Goal: Ask a question

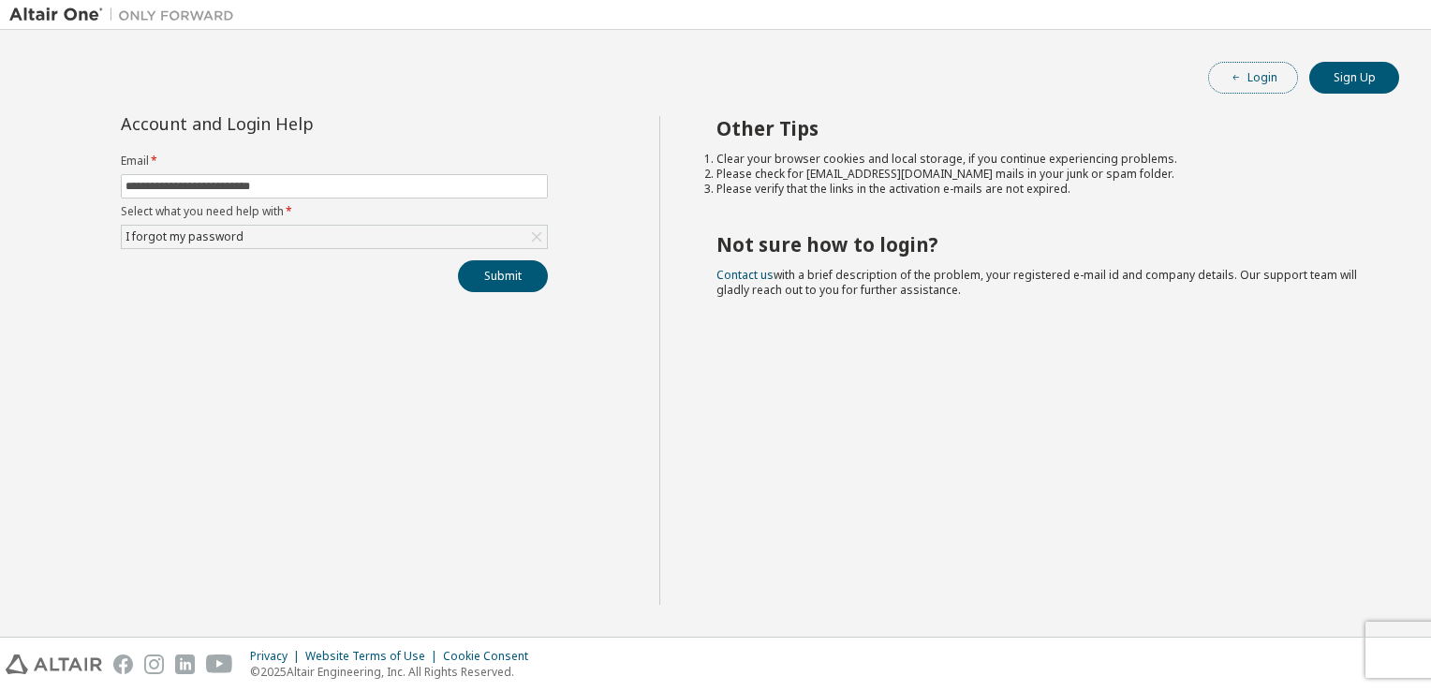
click at [1246, 81] on button "Login" at bounding box center [1253, 78] width 90 height 32
click at [205, 189] on input "text" at bounding box center [334, 186] width 418 height 15
type input "**********"
click at [174, 235] on div "Click to select" at bounding box center [161, 236] width 73 height 15
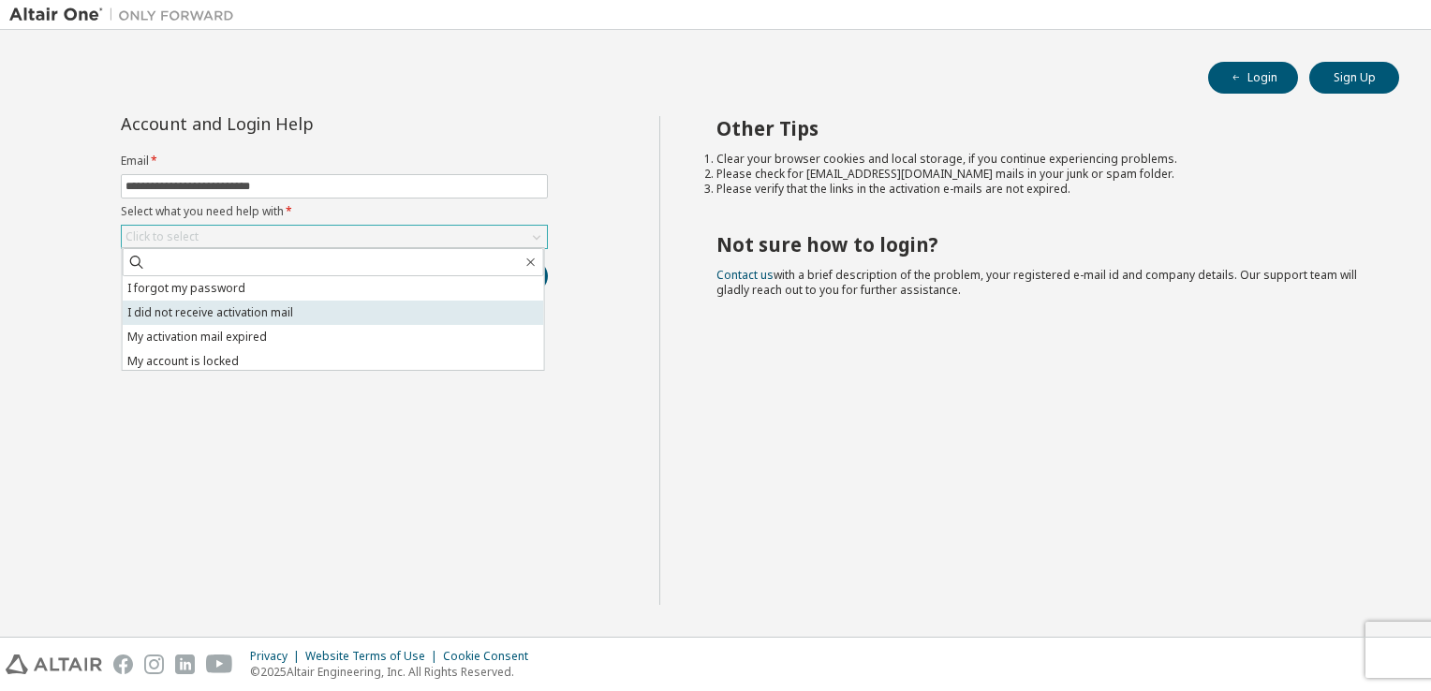
click at [221, 314] on li "I did not receive activation mail" at bounding box center [333, 313] width 421 height 24
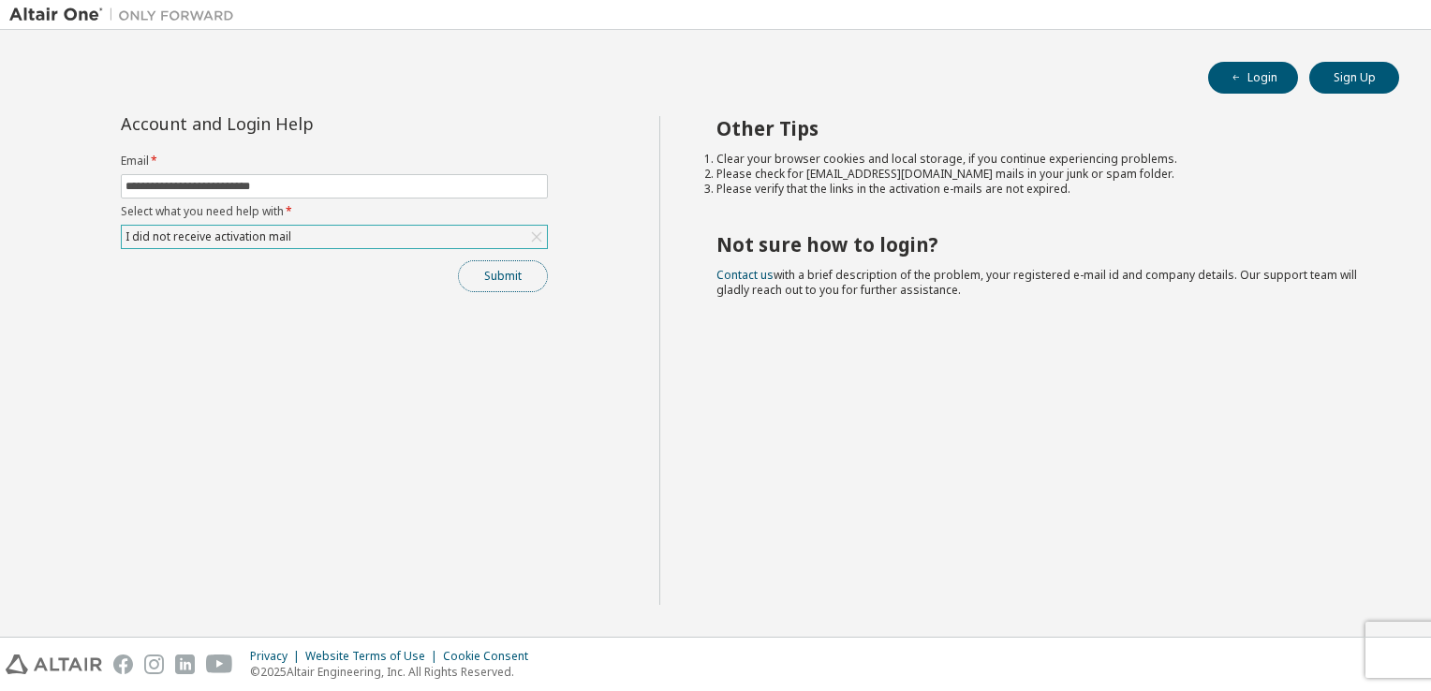
click at [509, 269] on button "Submit" at bounding box center [503, 276] width 90 height 32
